Goal: Transaction & Acquisition: Purchase product/service

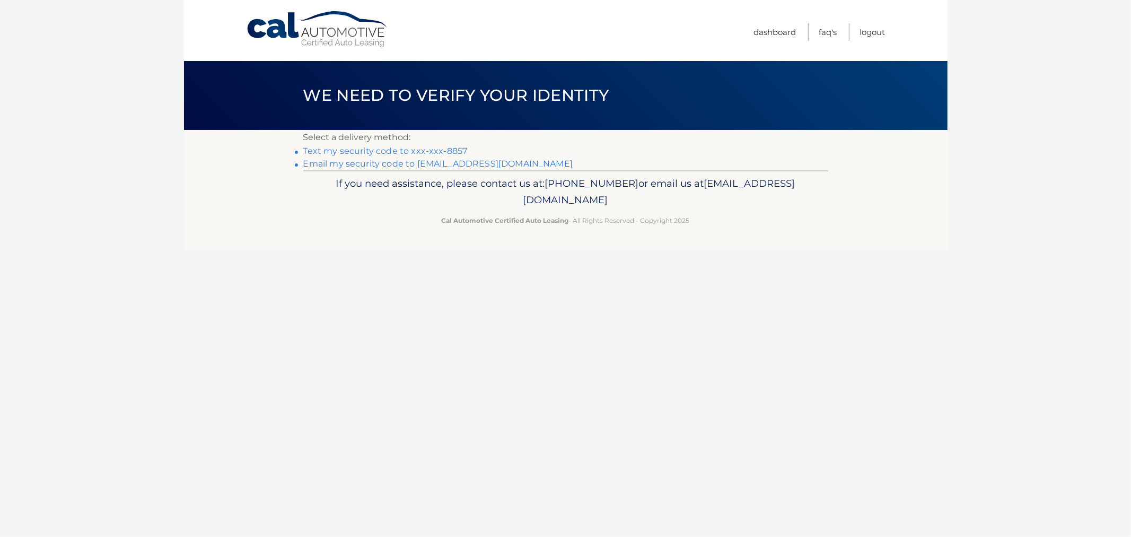
drag, startPoint x: 391, startPoint y: 149, endPoint x: 299, endPoint y: 156, distance: 92.6
click at [391, 149] on link "Text my security code to xxx-xxx-8857" at bounding box center [385, 151] width 164 height 10
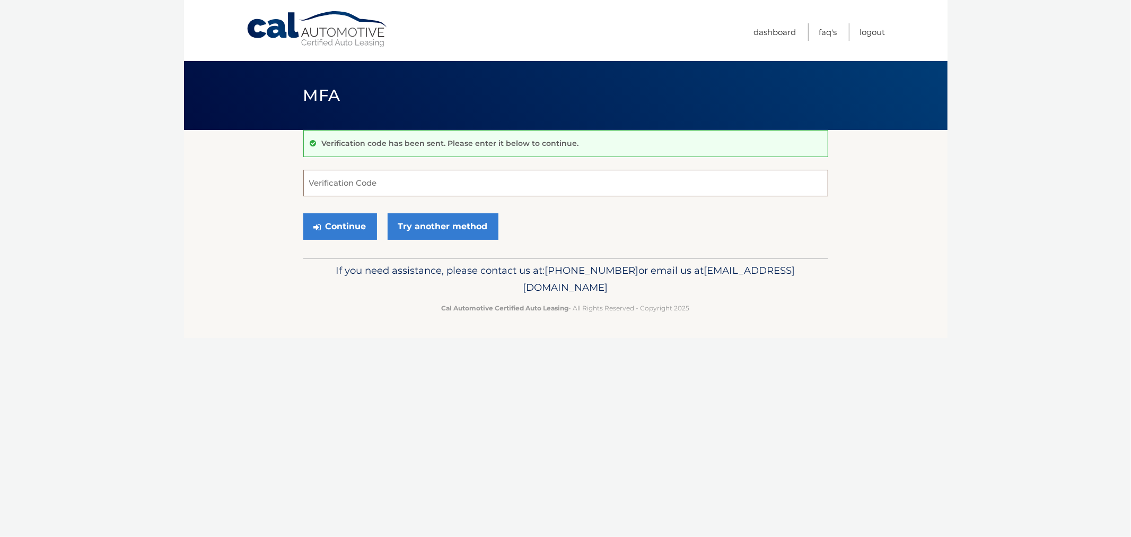
click at [372, 184] on input "Verification Code" at bounding box center [565, 183] width 525 height 27
type input "620581"
click at [303, 213] on button "Continue" at bounding box center [340, 226] width 74 height 27
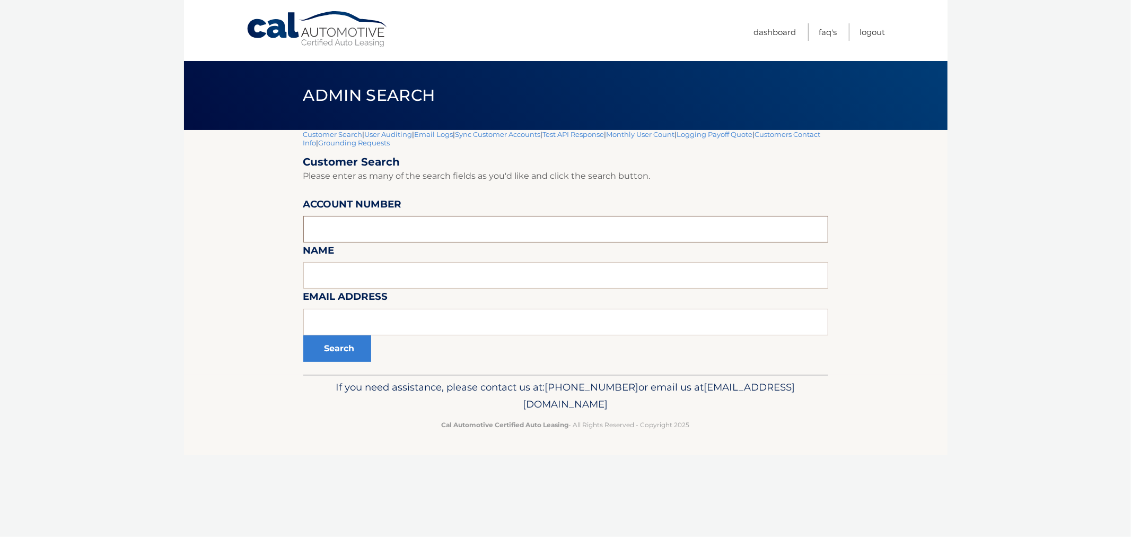
click at [439, 224] on input "text" at bounding box center [565, 229] width 525 height 27
paste input "44455555120"
type input "44455555120"
click at [323, 352] on button "Search" at bounding box center [337, 348] width 68 height 27
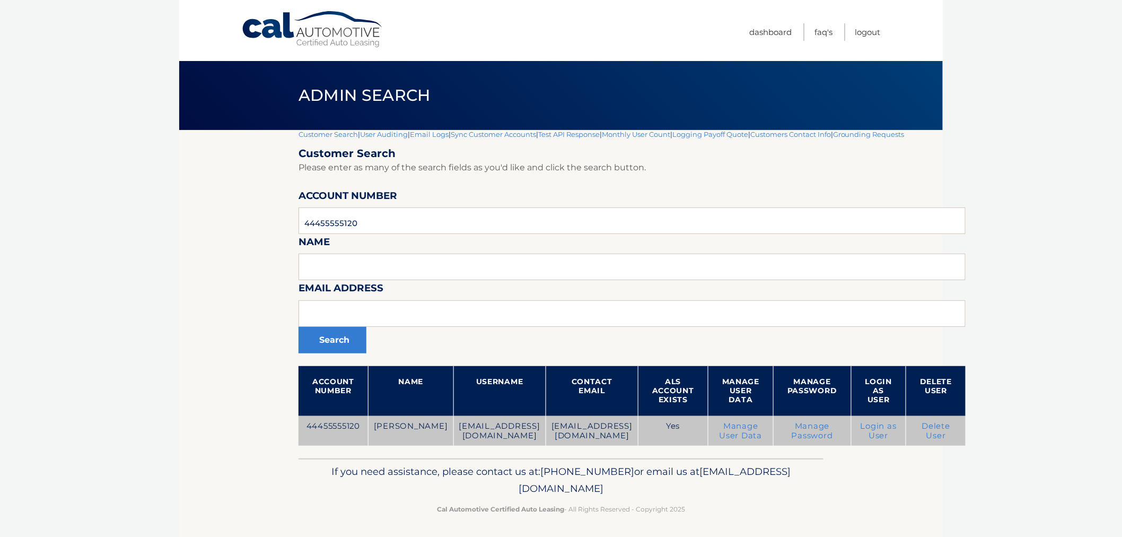
click at [897, 426] on link "Login as User" at bounding box center [879, 430] width 36 height 19
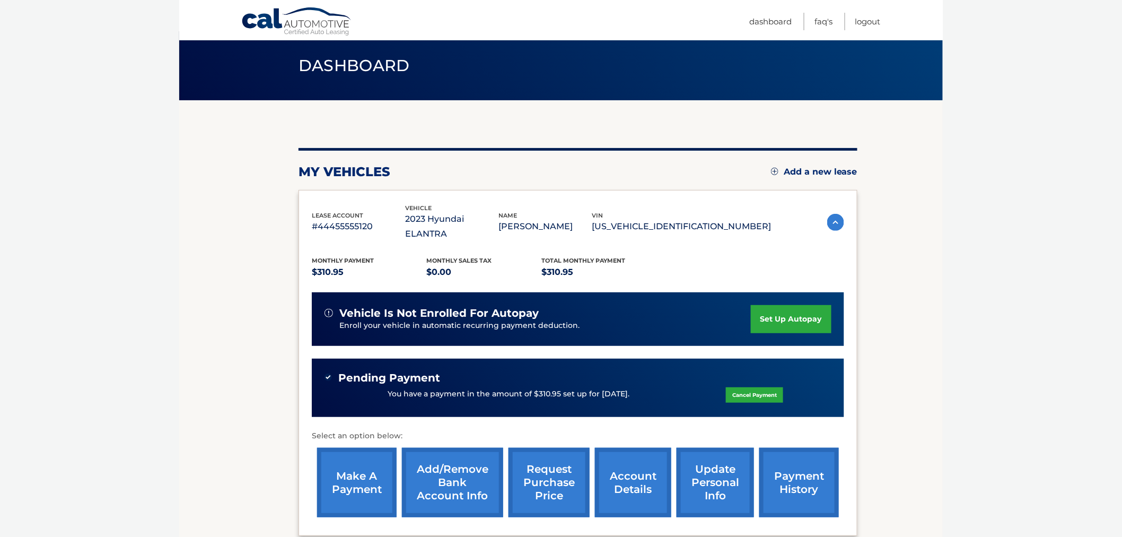
scroll to position [59, 0]
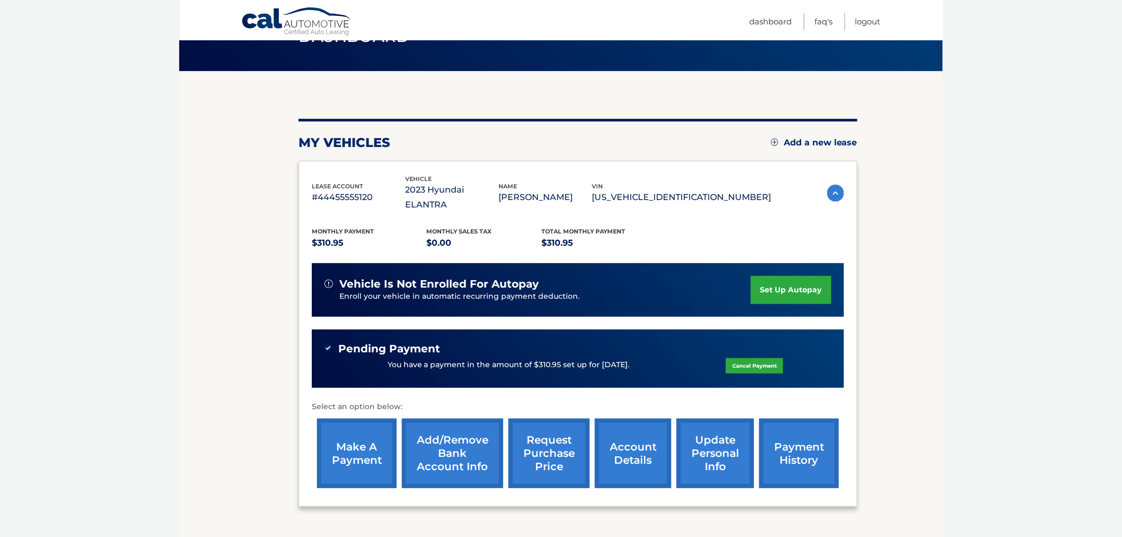
click at [365, 439] on link "make a payment" at bounding box center [357, 453] width 80 height 69
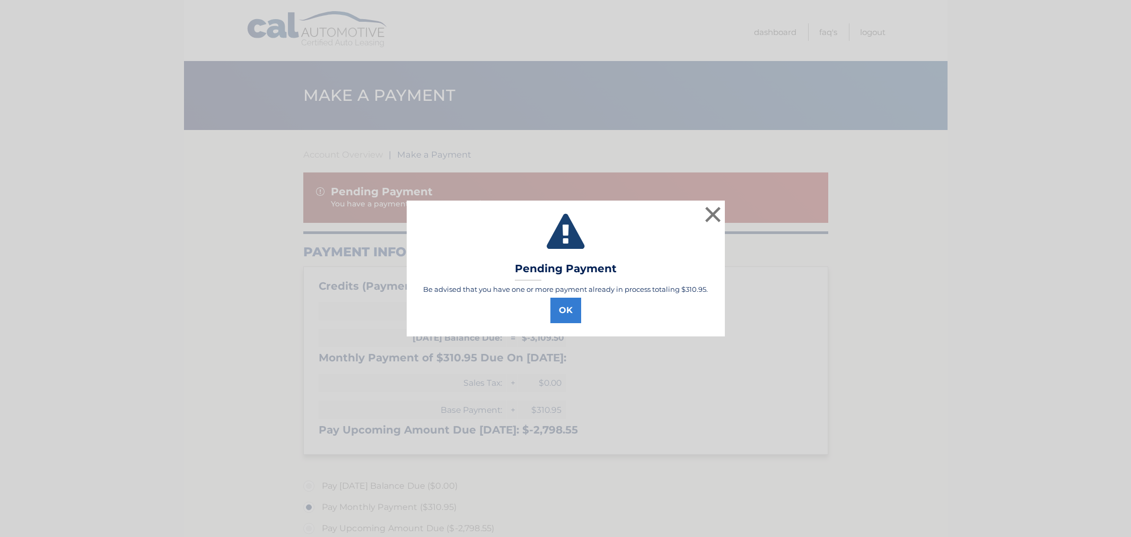
select select "NzY2MWFiZTQtNmE5ZS00NjhiLWE5YzEtMjVkOGY1ZTVkYjg1"
click at [570, 316] on button "OK" at bounding box center [566, 310] width 31 height 25
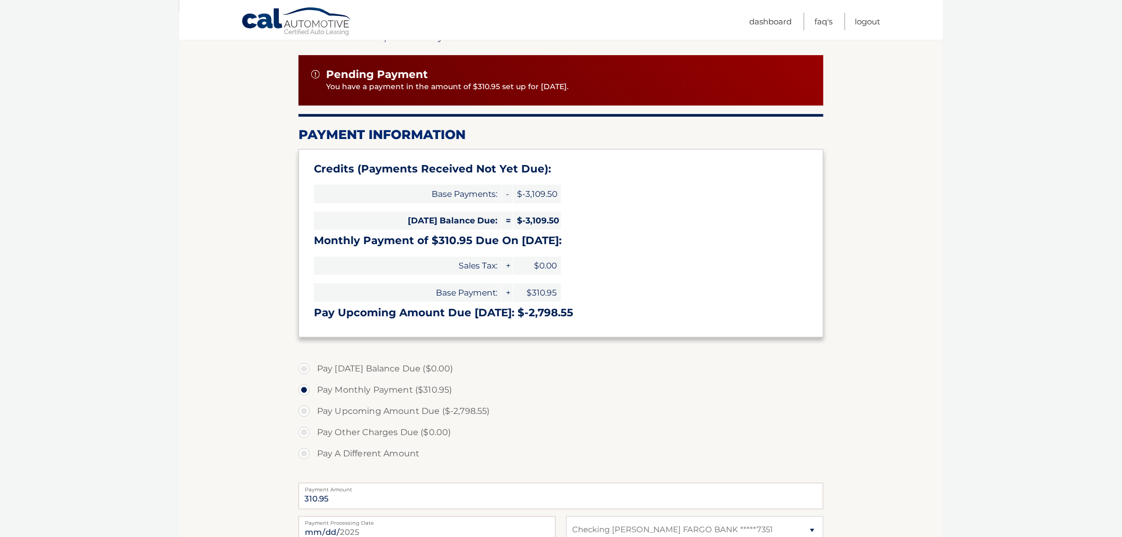
scroll to position [118, 0]
drag, startPoint x: 520, startPoint y: 316, endPoint x: 565, endPoint y: 319, distance: 44.7
click at [565, 319] on div "Credits (Payments Received Not Yet Due): Base Payments: - $-3,109.50 [DATE] Bal…" at bounding box center [561, 243] width 525 height 188
click at [588, 321] on div "Credits (Payments Received Not Yet Due): Base Payments: - $-3,109.50 [DATE] Bal…" at bounding box center [561, 243] width 525 height 188
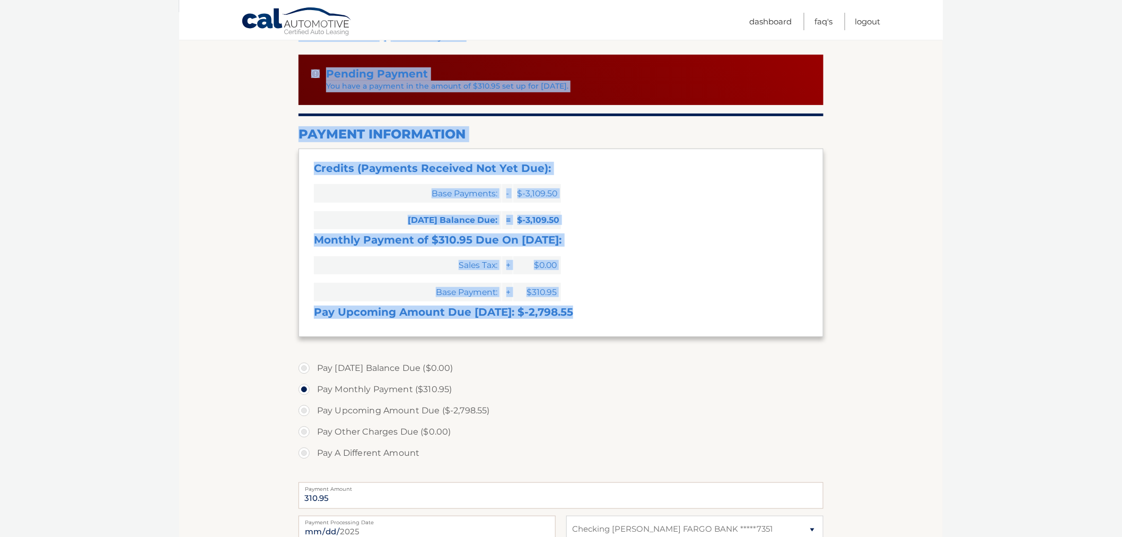
drag, startPoint x: 568, startPoint y: 316, endPoint x: 277, endPoint y: 103, distance: 360.6
click at [277, 103] on section "Account Overview | Make a Payment Pending Payment You have a payment in the amo…" at bounding box center [561, 340] width 764 height 656
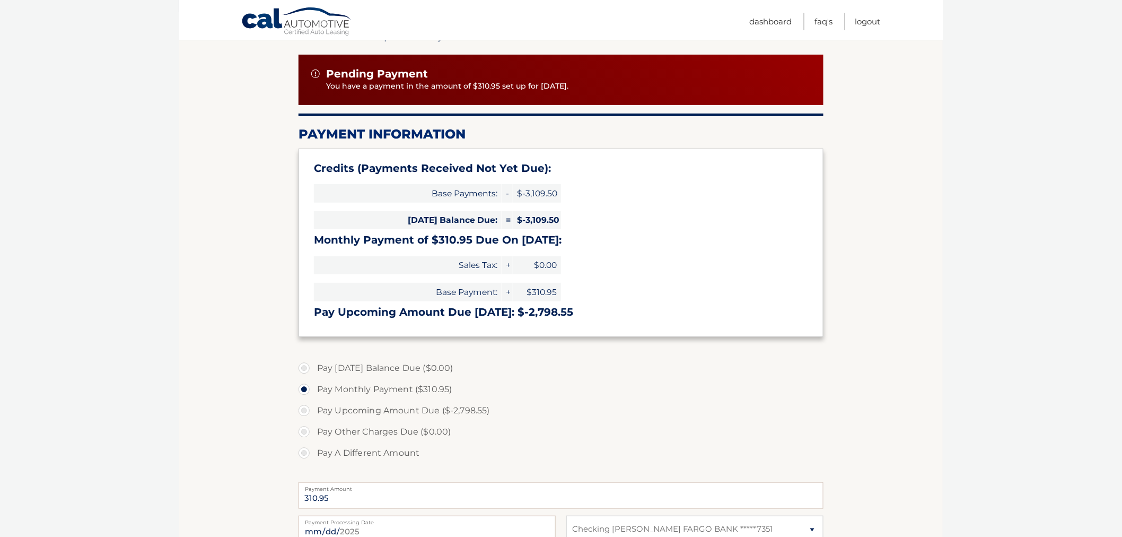
click at [277, 103] on section "Account Overview | Make a Payment Pending Payment You have a payment in the amo…" at bounding box center [561, 340] width 764 height 656
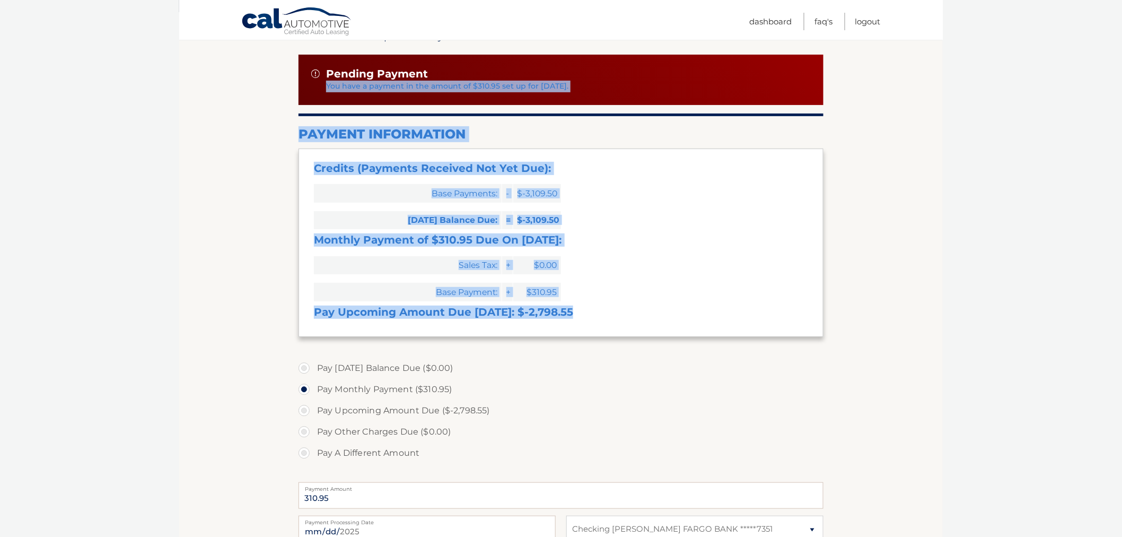
drag, startPoint x: 312, startPoint y: 80, endPoint x: 647, endPoint y: 315, distance: 409.4
click at [647, 315] on section "Account Overview | Make a Payment Pending Payment You have a payment in the amo…" at bounding box center [561, 349] width 525 height 637
click at [635, 322] on div "Credits (Payments Received Not Yet Due): Base Payments: - $-3,109.50 [DATE] Bal…" at bounding box center [561, 243] width 525 height 188
drag, startPoint x: 621, startPoint y: 321, endPoint x: 303, endPoint y: 65, distance: 408.5
click at [303, 65] on section "Account Overview | Make a Payment Pending Payment You have a payment in the amo…" at bounding box center [561, 349] width 525 height 637
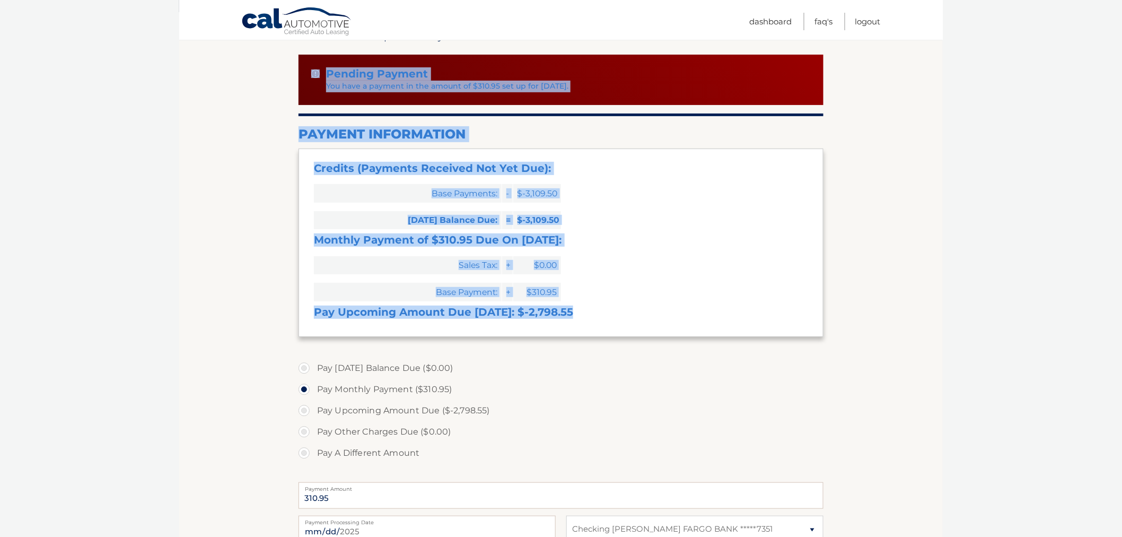
click at [303, 65] on div "Pending Payment You have a payment in the amount of $310.95 set up for [DATE]." at bounding box center [561, 80] width 525 height 50
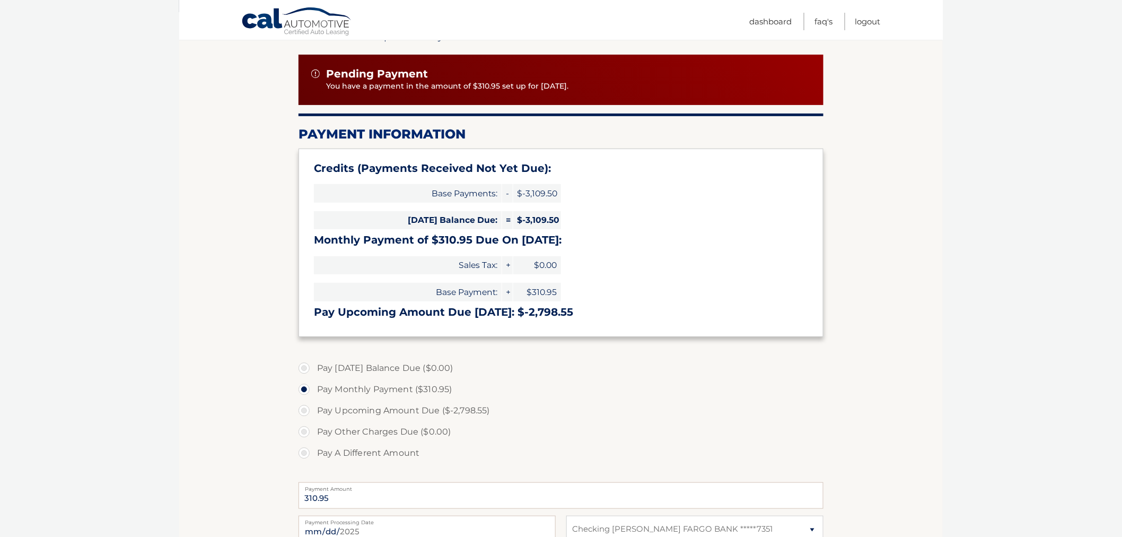
click at [173, 343] on body "Cal Automotive Menu Dashboard FAQ's Logout |" at bounding box center [561, 150] width 1122 height 537
drag, startPoint x: 1020, startPoint y: 302, endPoint x: 1012, endPoint y: 305, distance: 8.4
click at [1019, 302] on body "Cal Automotive Menu Dashboard FAQ's Logout |" at bounding box center [561, 150] width 1122 height 537
click at [641, 337] on section "Account Overview | Make a Payment Pending Payment You have a payment in the amo…" at bounding box center [561, 349] width 525 height 637
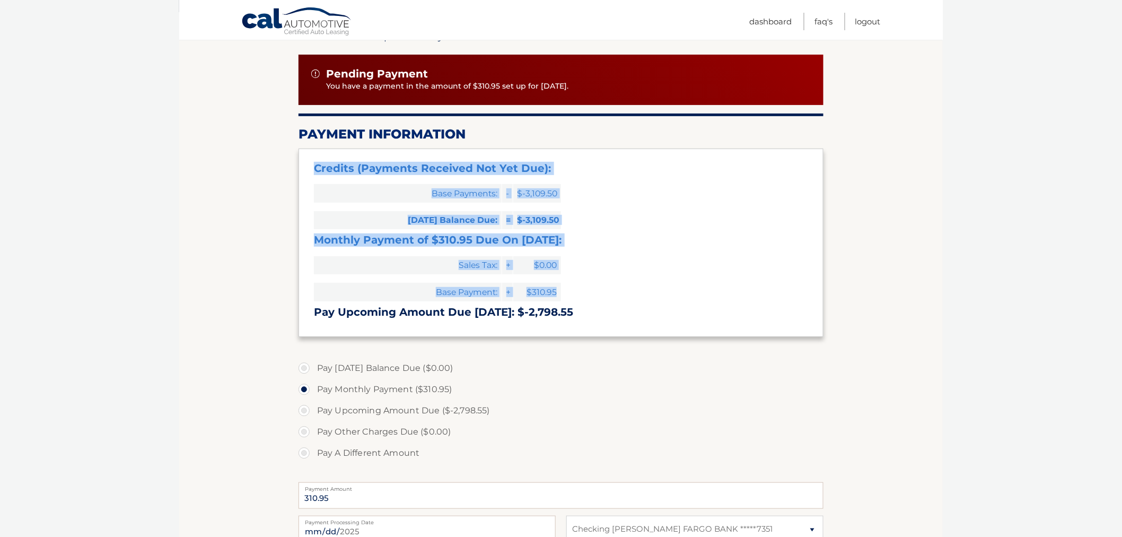
drag, startPoint x: 319, startPoint y: 142, endPoint x: 671, endPoint y: 332, distance: 400.1
click at [670, 331] on section "Account Overview | Make a Payment Pending Payment You have a payment in the amo…" at bounding box center [561, 349] width 525 height 637
click at [673, 329] on div "Credits (Payments Received Not Yet Due): Base Payments: - $-3,109.50 [DATE] Bal…" at bounding box center [561, 243] width 525 height 188
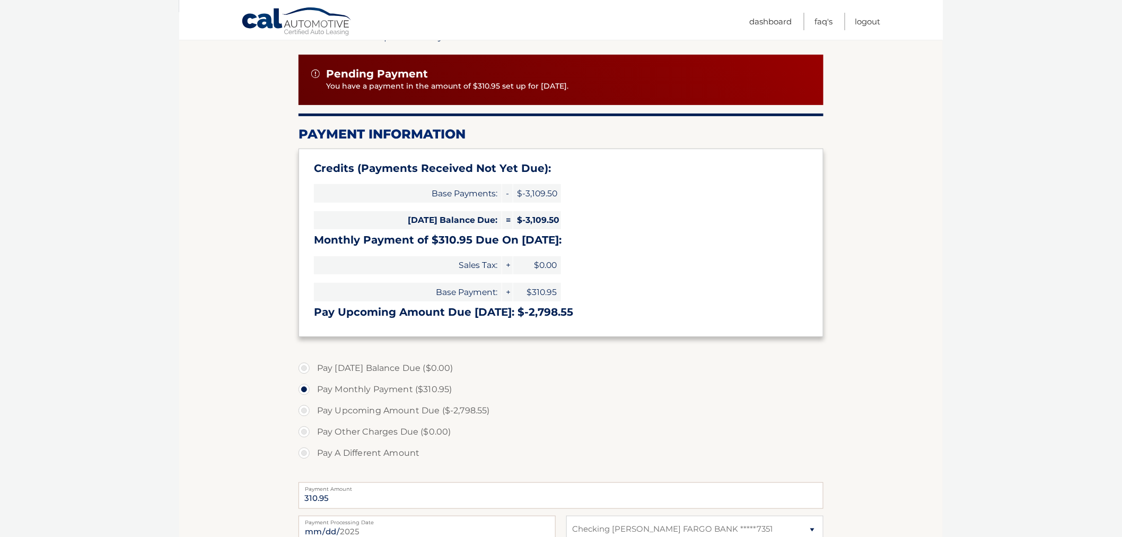
click at [895, 294] on section "Account Overview | Make a Payment Pending Payment You have a payment in the amo…" at bounding box center [561, 340] width 764 height 656
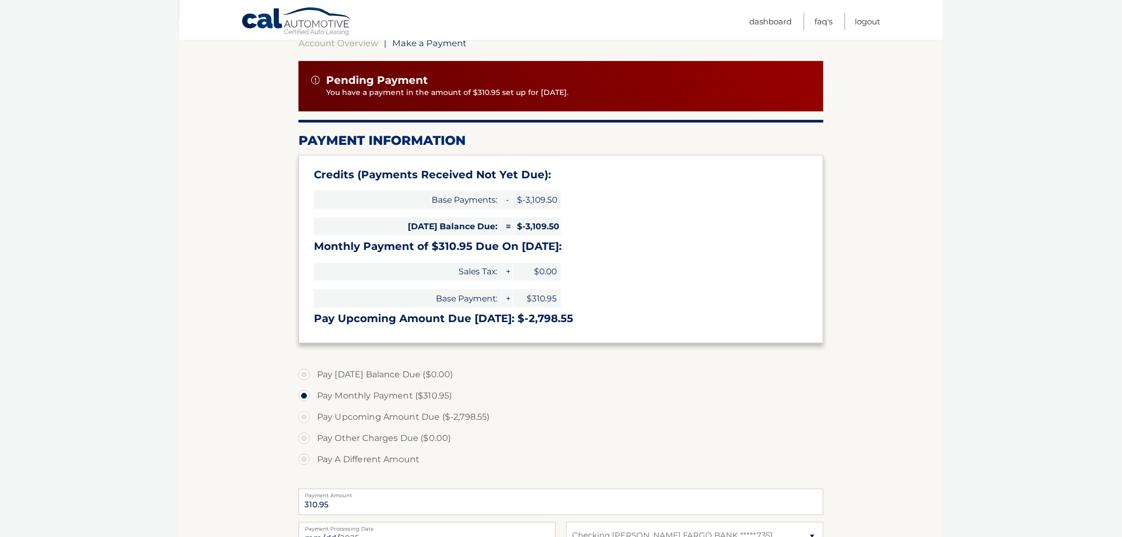
scroll to position [0, 0]
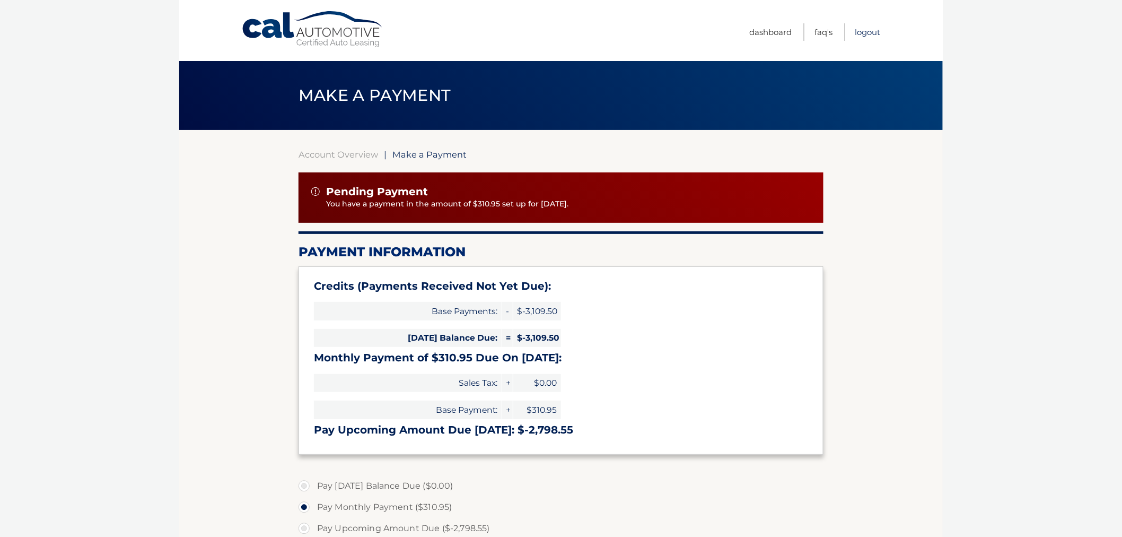
click at [875, 31] on link "Logout" at bounding box center [868, 32] width 25 height 18
